Goal: Information Seeking & Learning: Learn about a topic

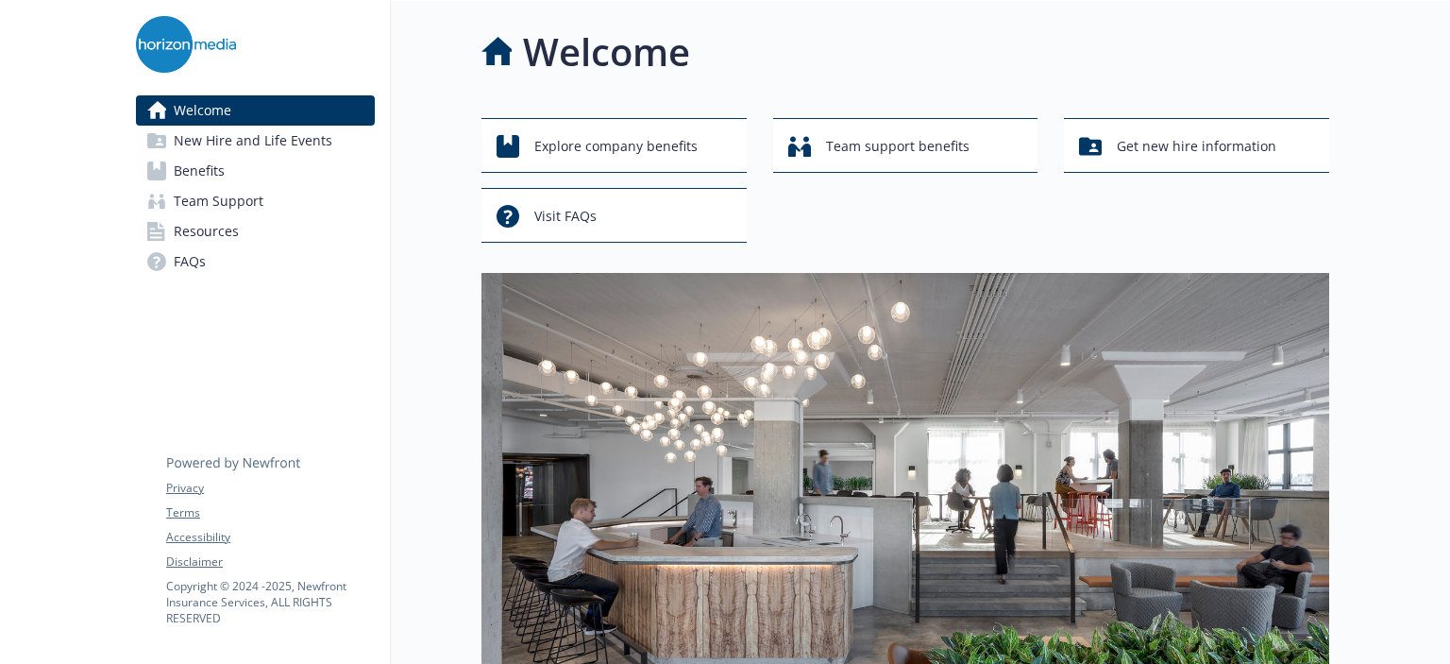
click at [1012, 201] on div "Explore company benefits Team support benefits Get new hire information Visit F…" at bounding box center [906, 180] width 848 height 125
click at [603, 209] on div "Visit FAQs" at bounding box center [617, 216] width 241 height 36
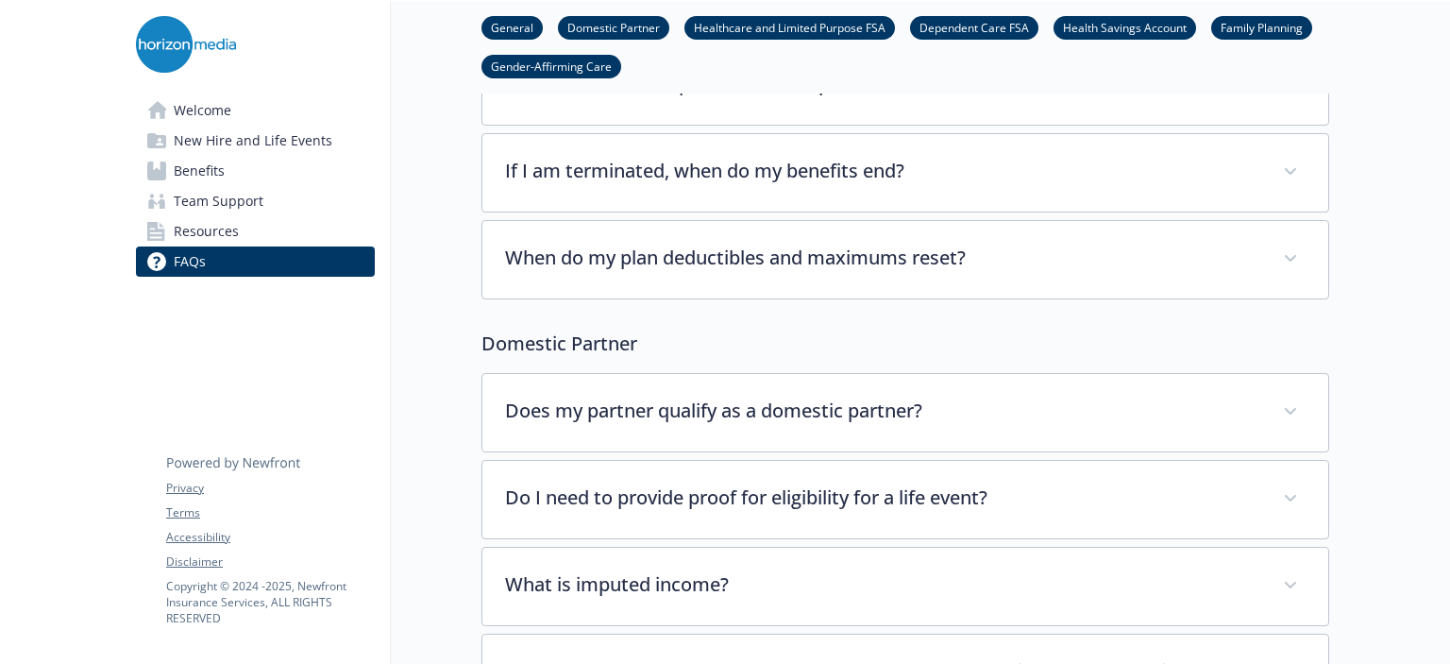
scroll to position [283, 0]
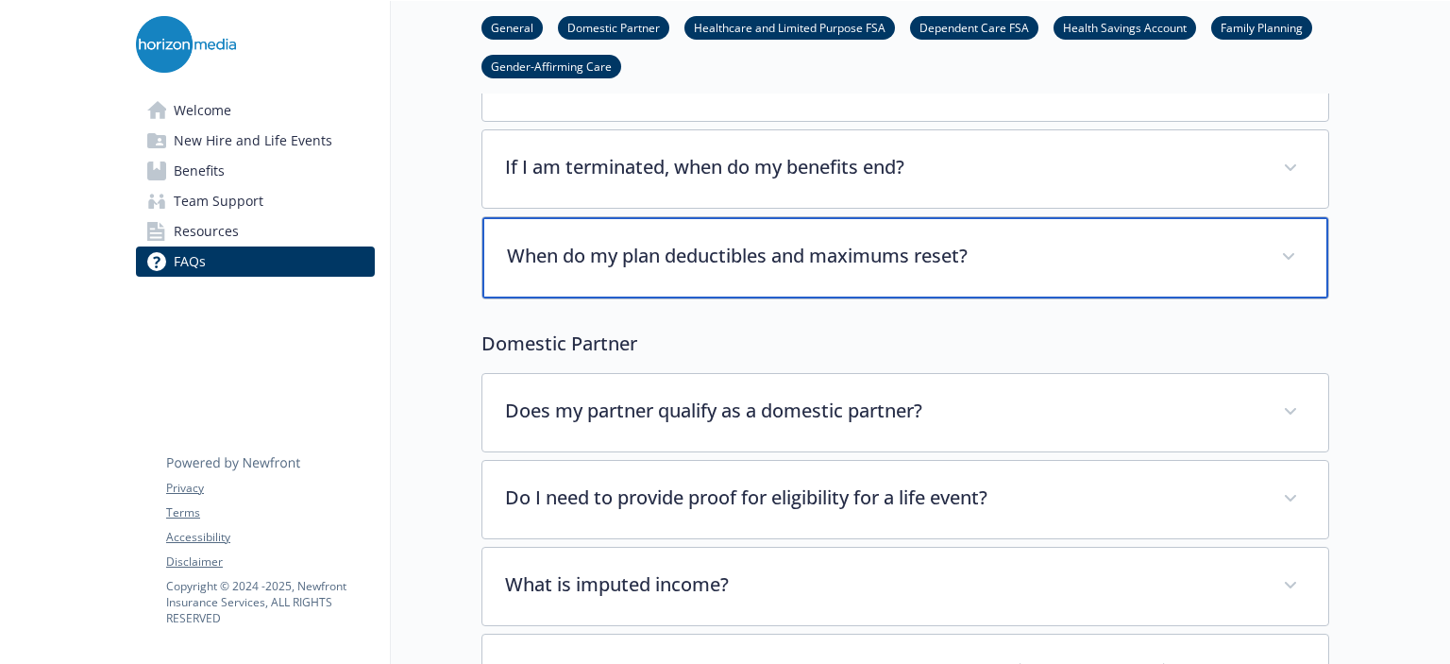
click at [784, 250] on p "When do my plan deductibles and maximums reset?" at bounding box center [883, 256] width 752 height 28
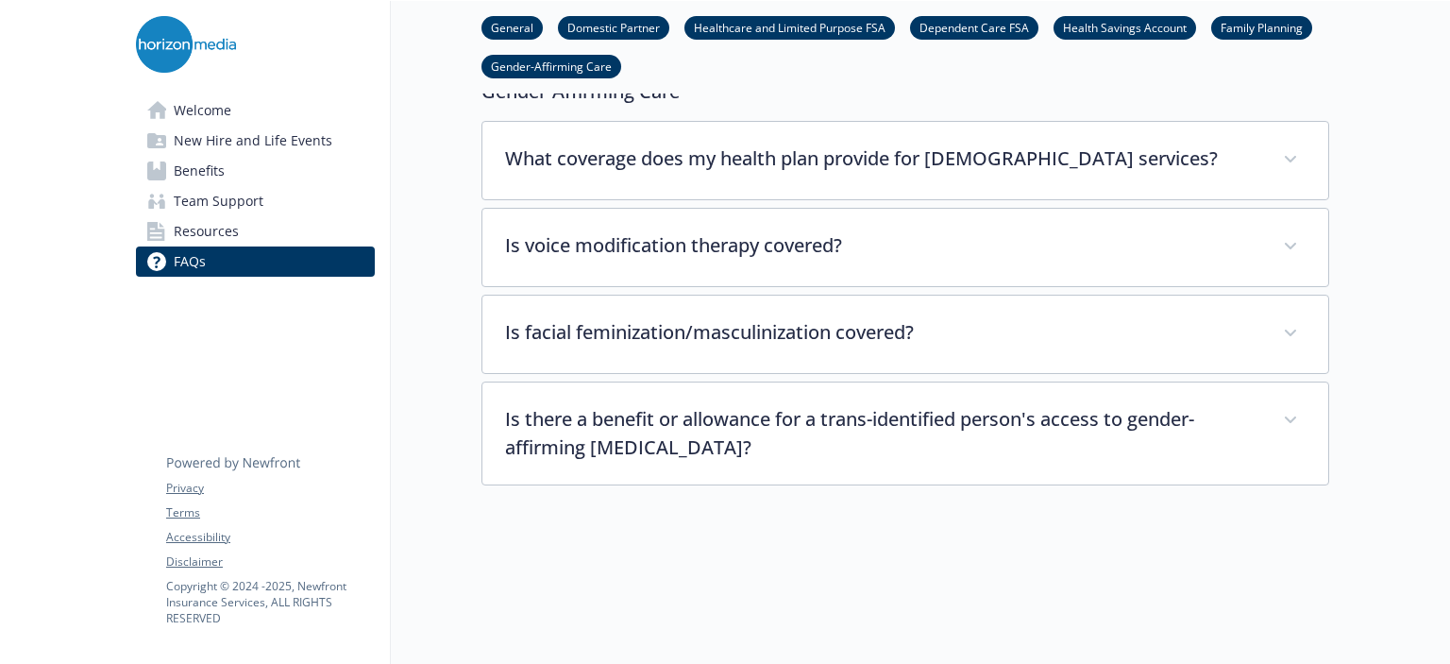
scroll to position [6479, 0]
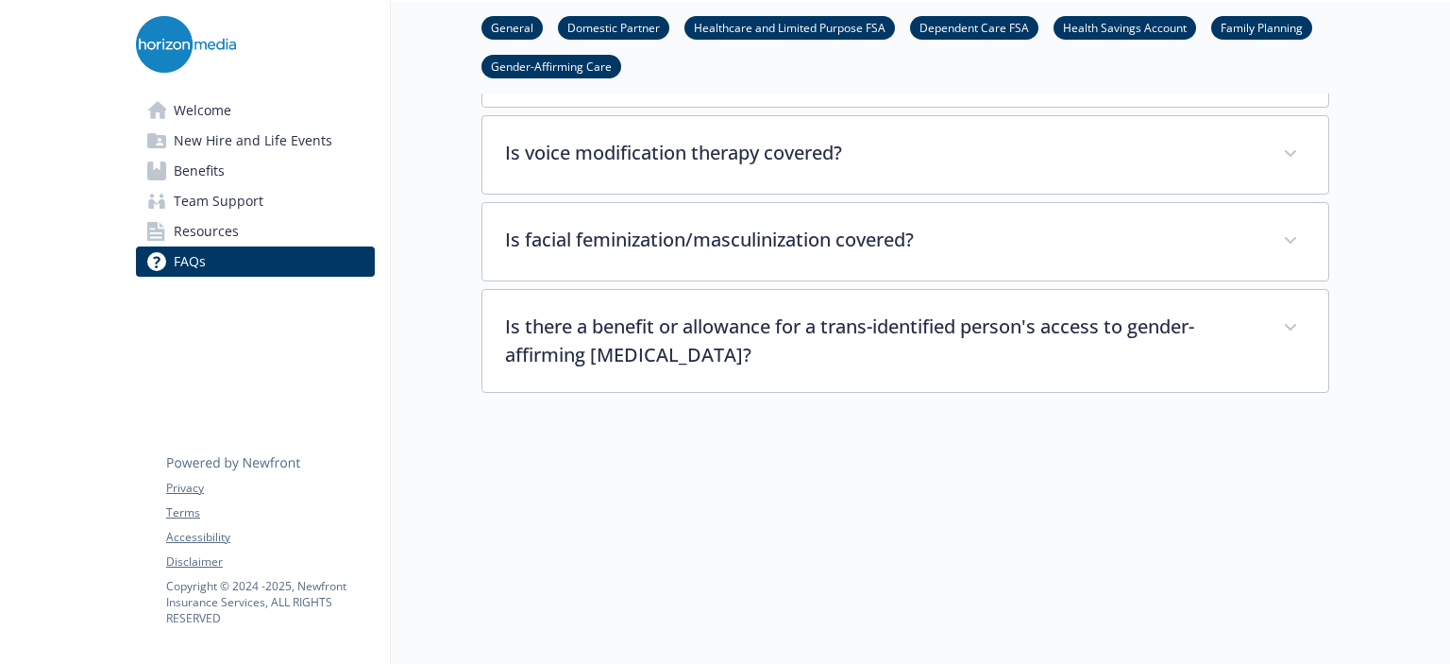
click at [234, 231] on span "Resources" at bounding box center [206, 231] width 65 height 30
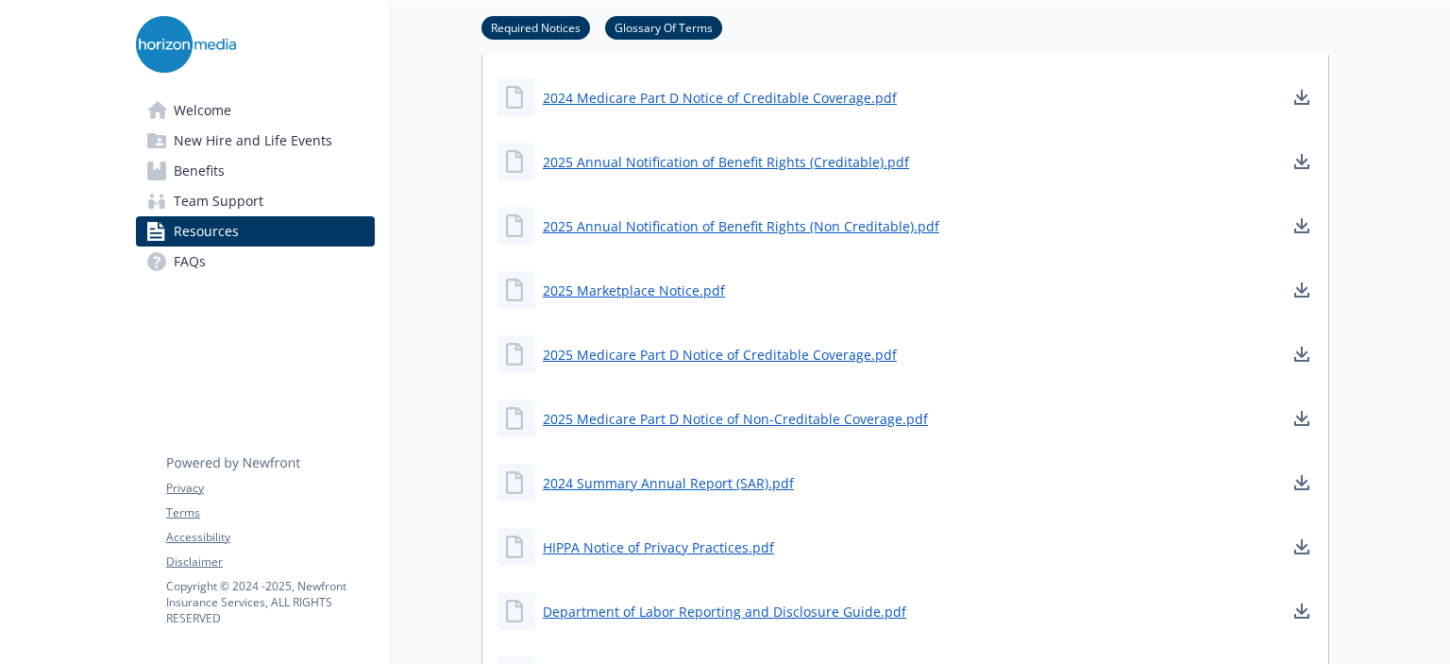
scroll to position [837, 0]
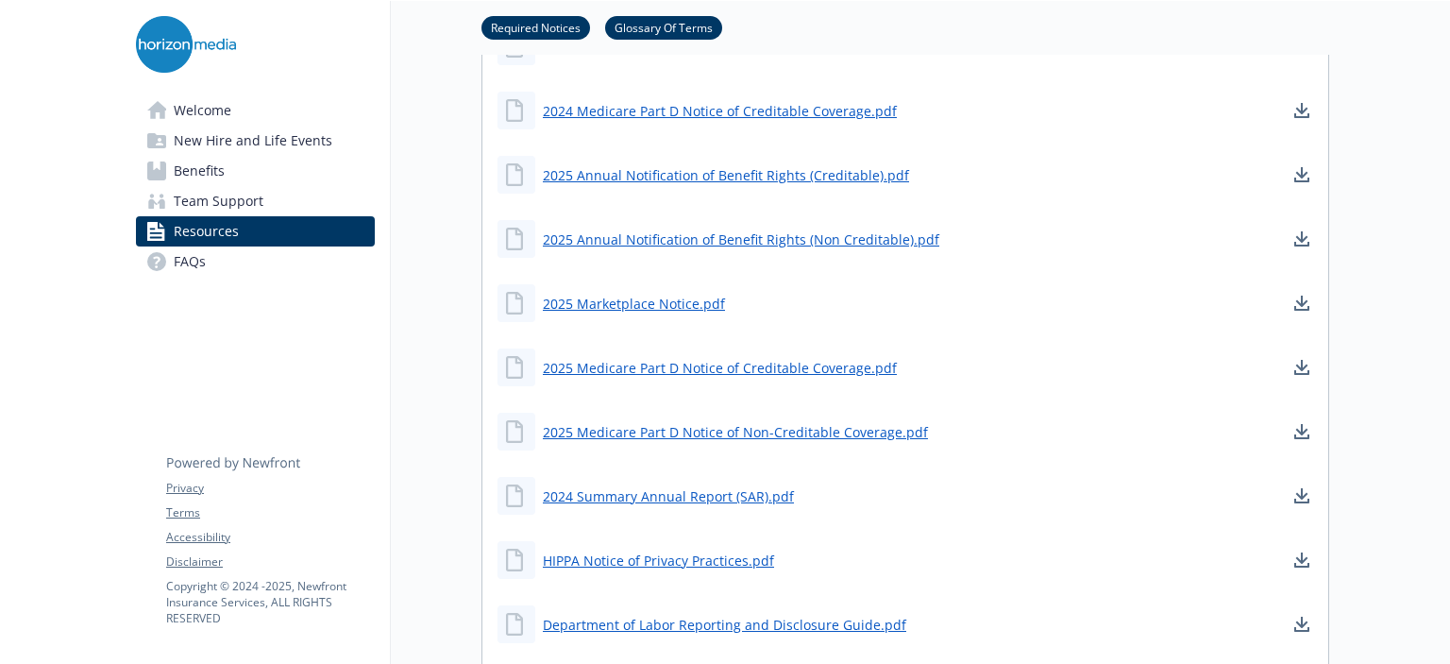
click at [200, 194] on span "Team Support" at bounding box center [219, 201] width 90 height 30
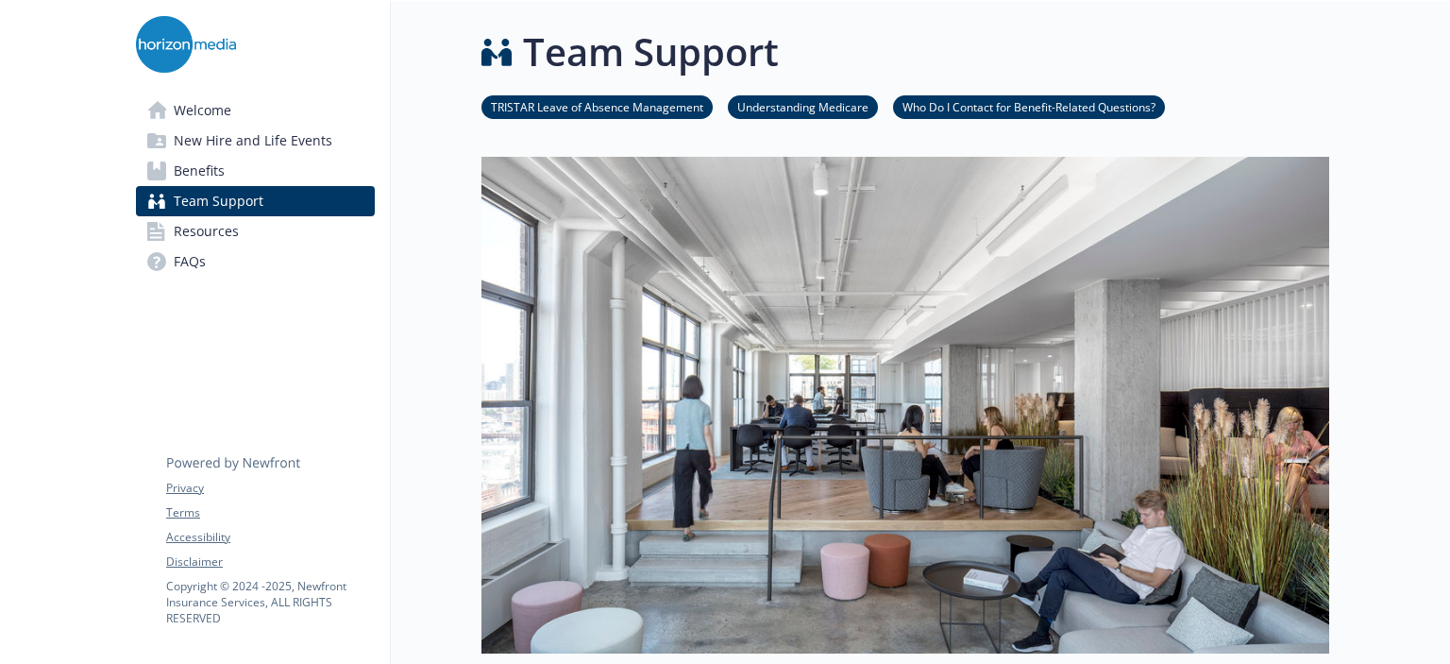
click at [253, 173] on link "Benefits" at bounding box center [255, 171] width 239 height 30
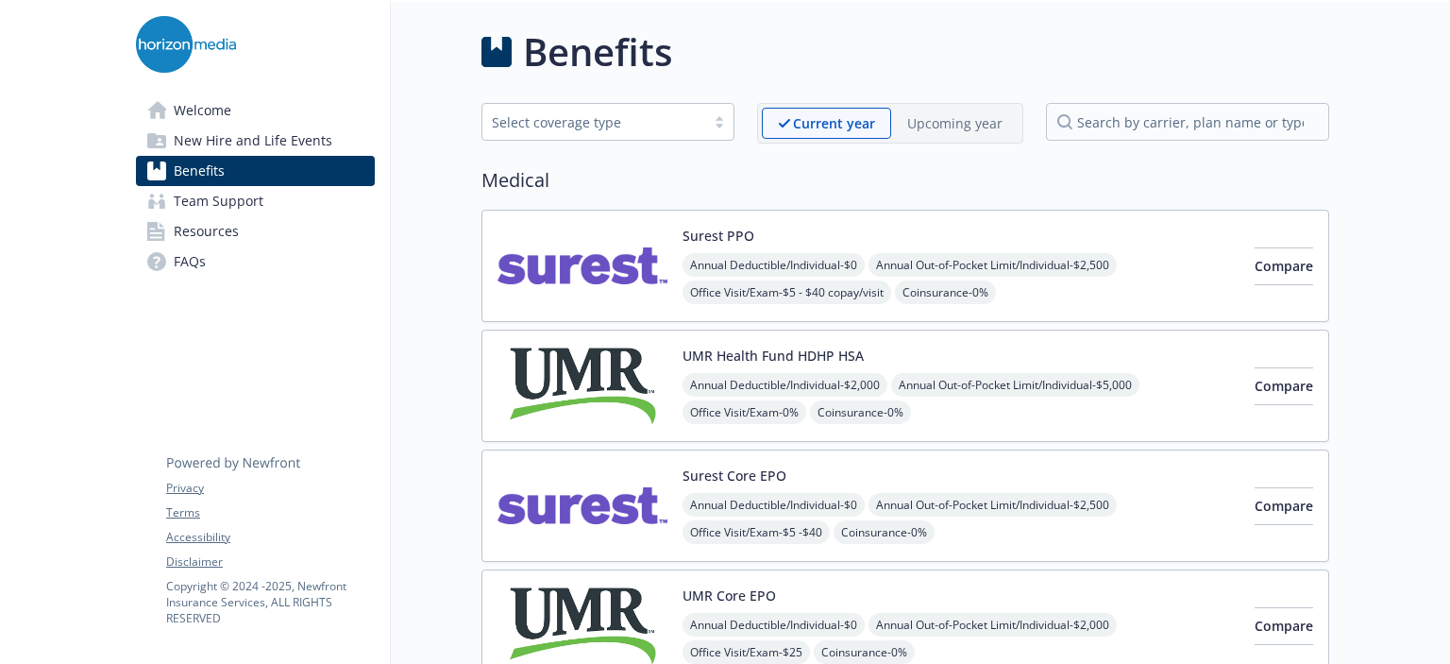
click at [249, 143] on span "New Hire and Life Events" at bounding box center [253, 141] width 159 height 30
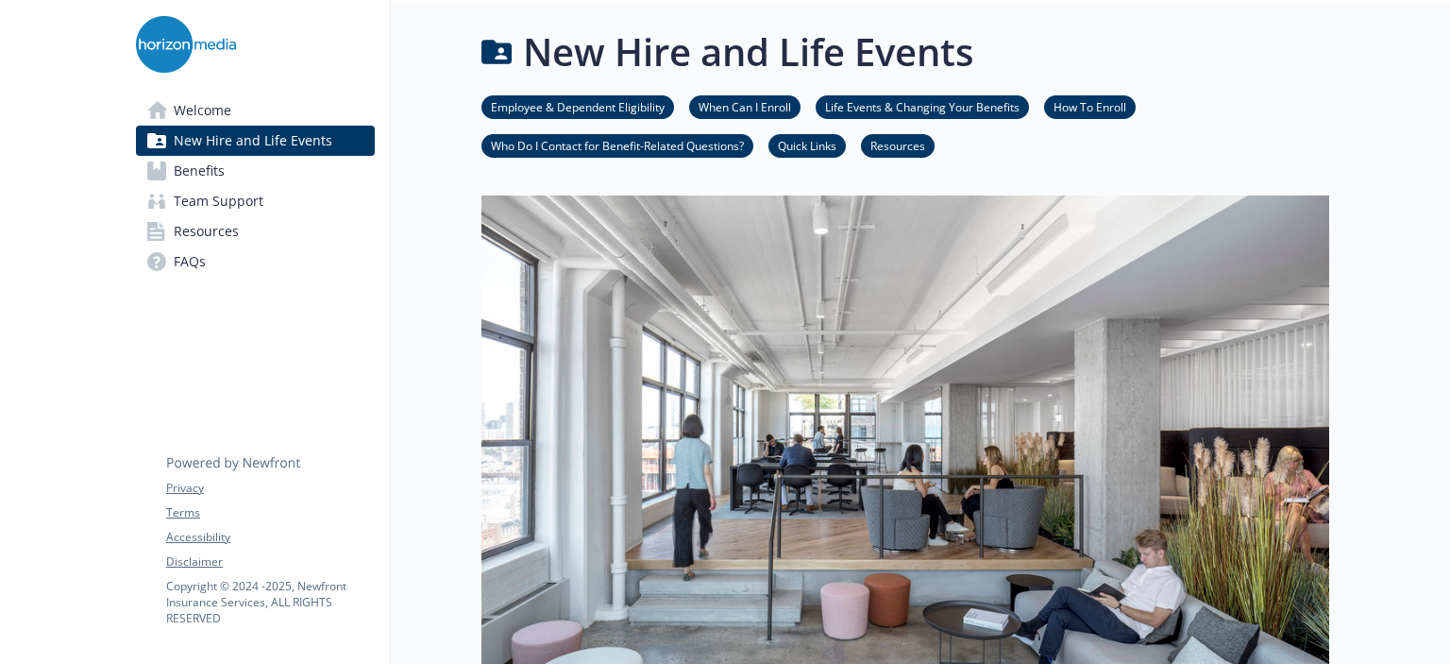
click at [219, 108] on span "Welcome" at bounding box center [203, 110] width 58 height 30
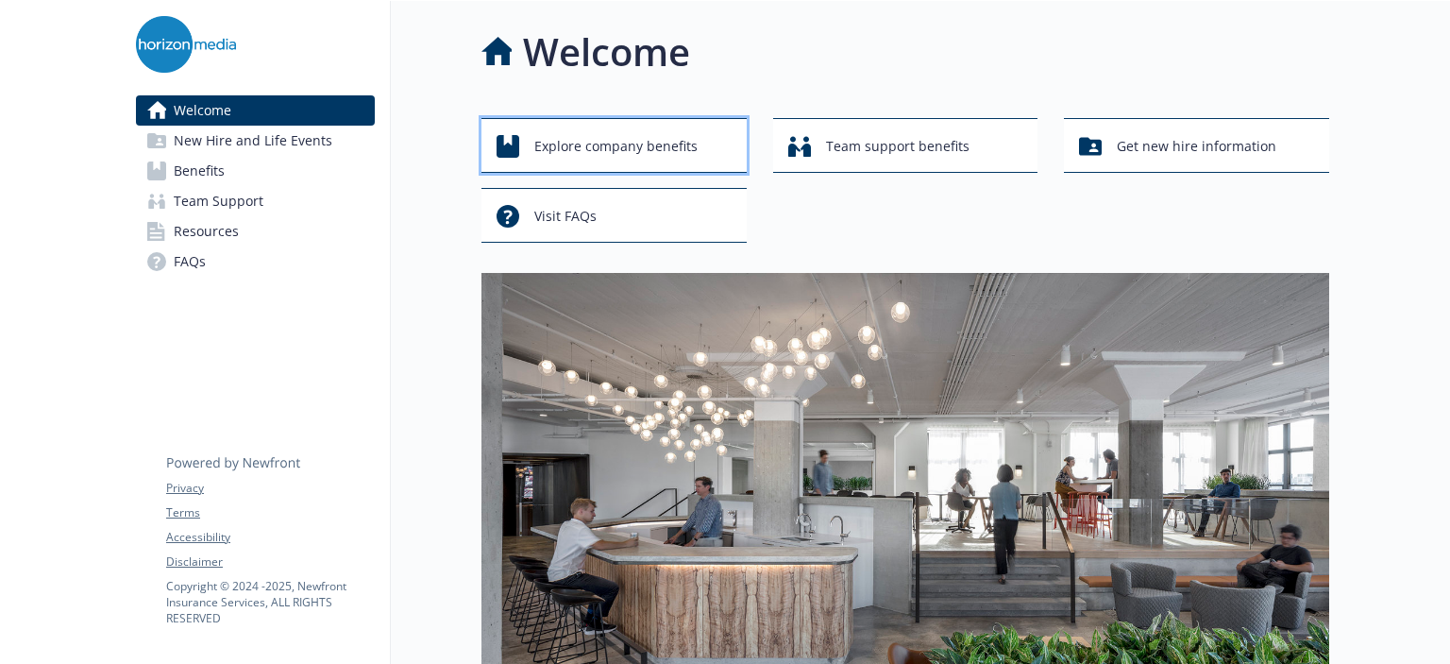
click at [635, 139] on span "Explore company benefits" at bounding box center [615, 146] width 163 height 36
